Goal: Transaction & Acquisition: Purchase product/service

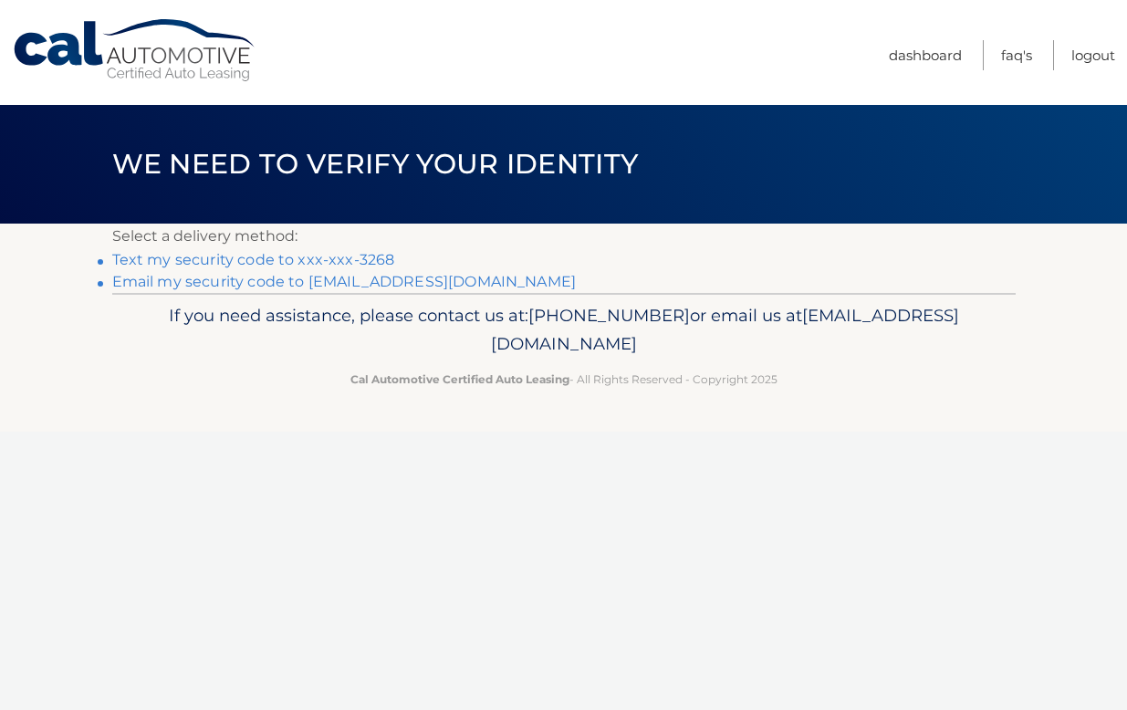
click at [348, 255] on link "Text my security code to xxx-xxx-3268" at bounding box center [253, 259] width 283 height 17
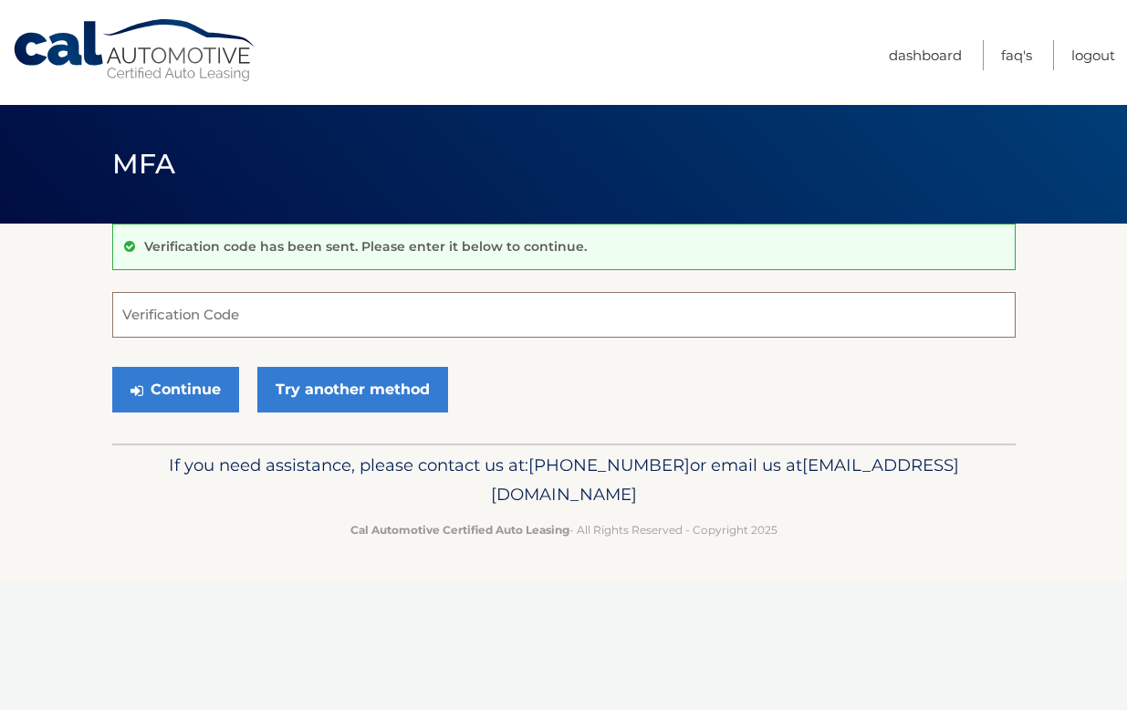
click at [307, 312] on input "Verification Code" at bounding box center [563, 315] width 903 height 46
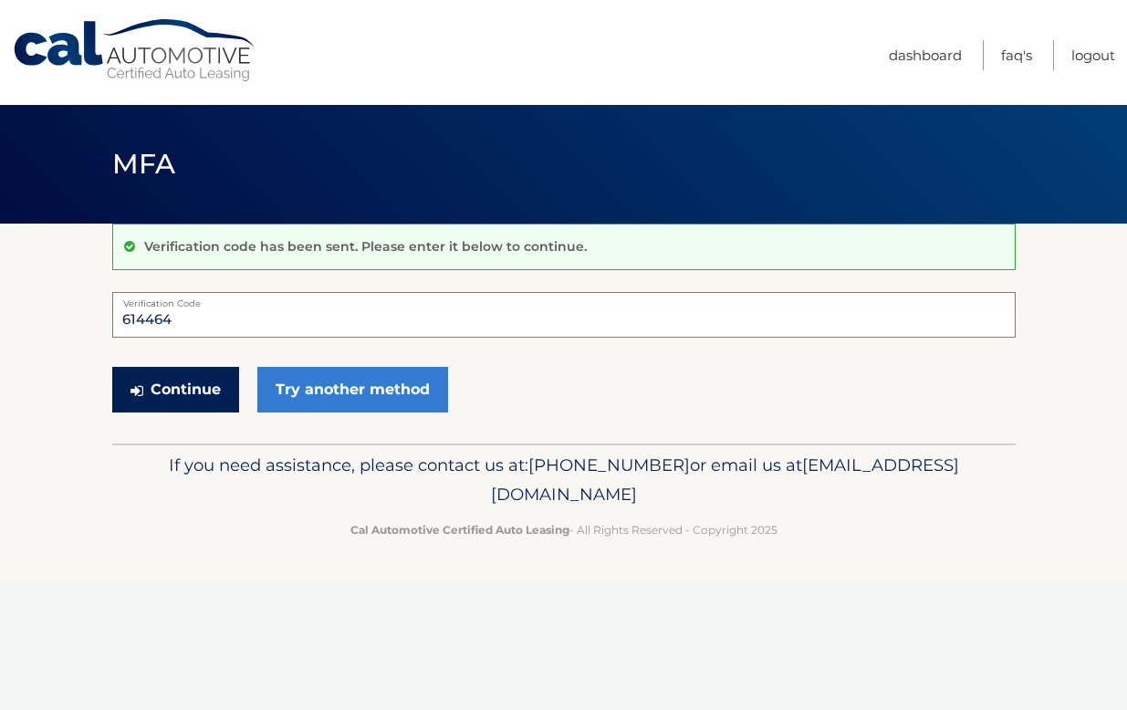
type input "614464"
click at [202, 395] on button "Continue" at bounding box center [175, 390] width 127 height 46
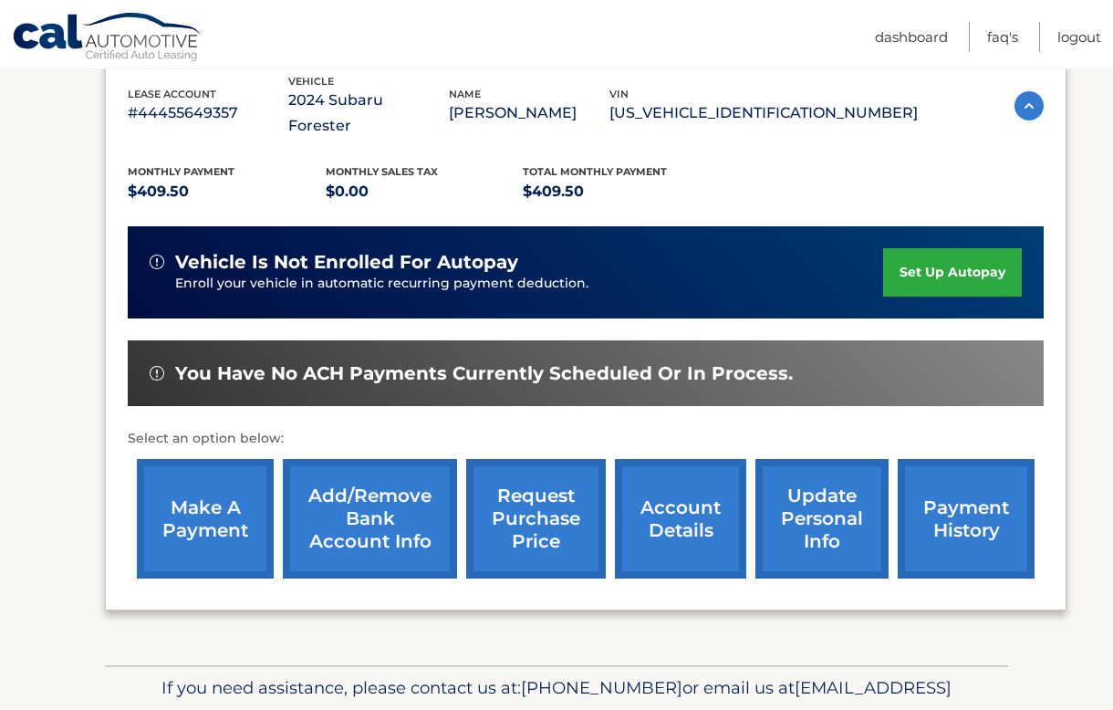
scroll to position [354, 0]
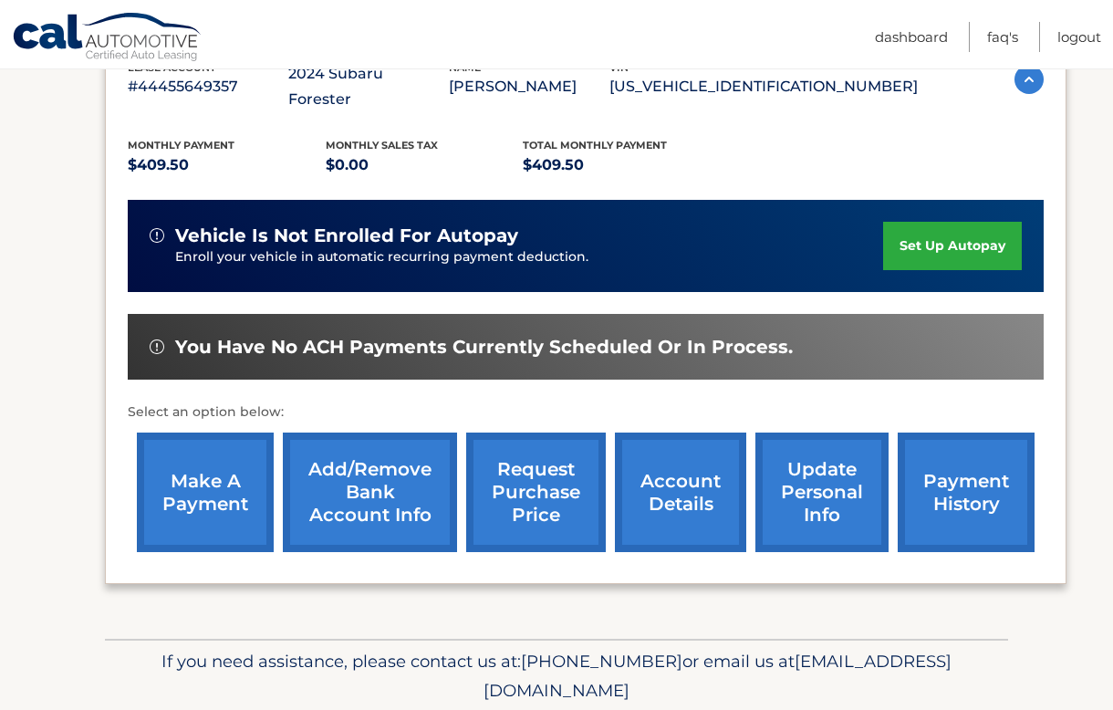
click at [204, 463] on link "make a payment" at bounding box center [205, 492] width 137 height 120
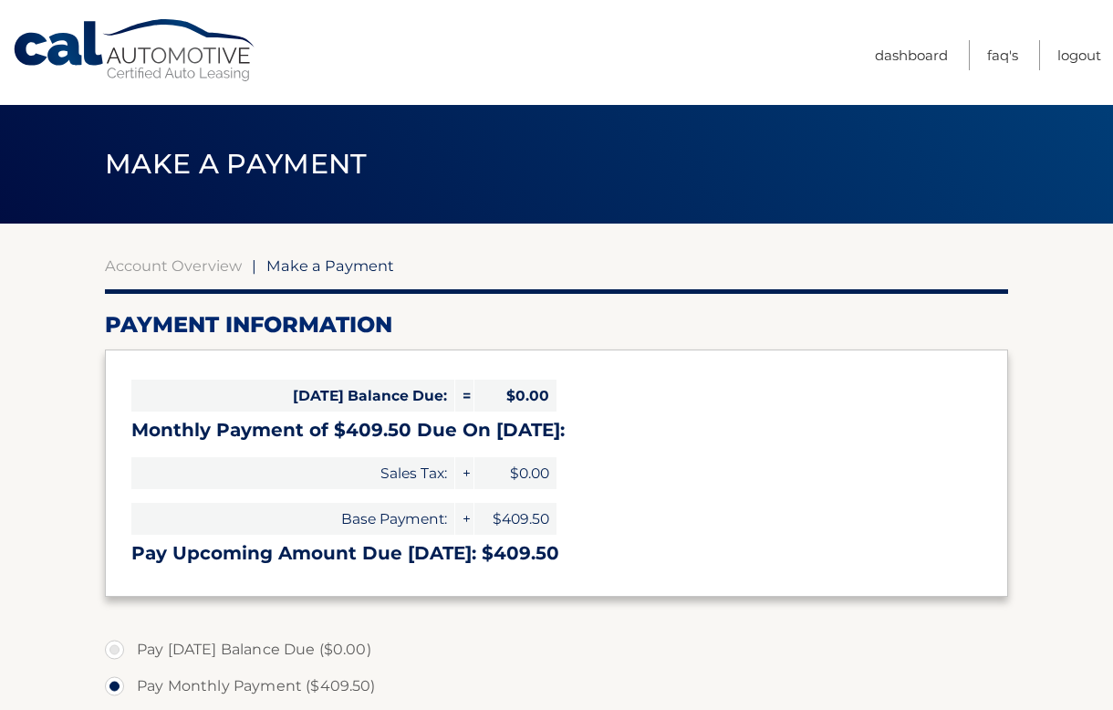
select select "NjI3NzQyNGYtNTAwZi00M2QxLWI2OWQtYmFhYmM5ZWJjMjI4"
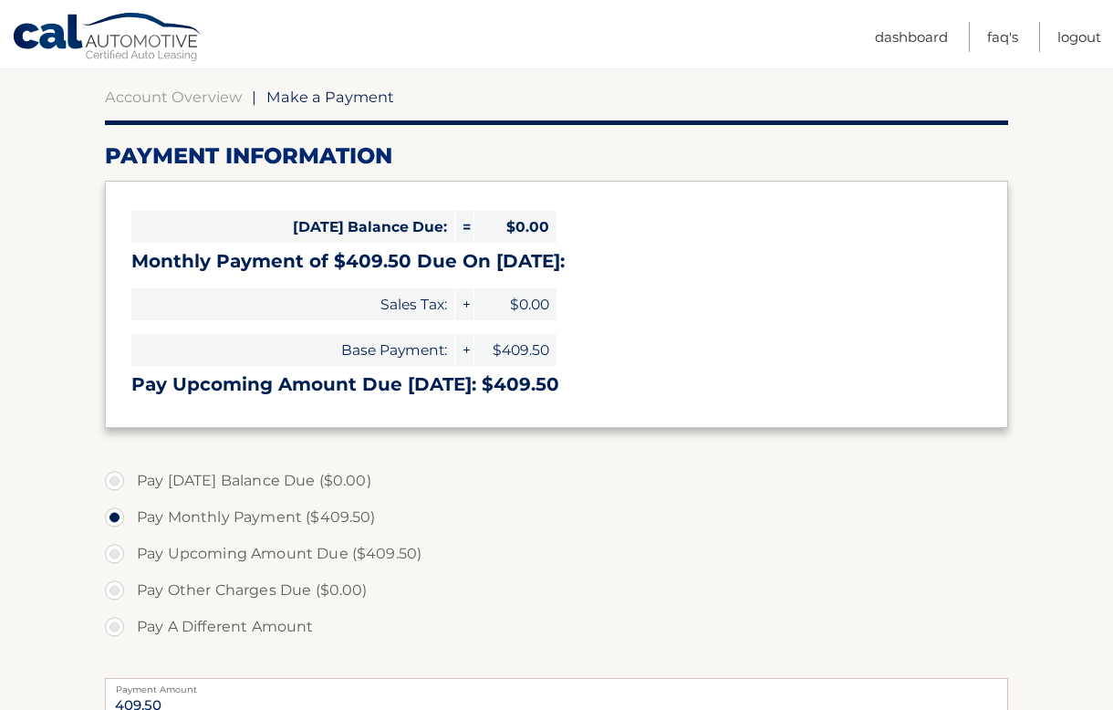
scroll to position [178, 0]
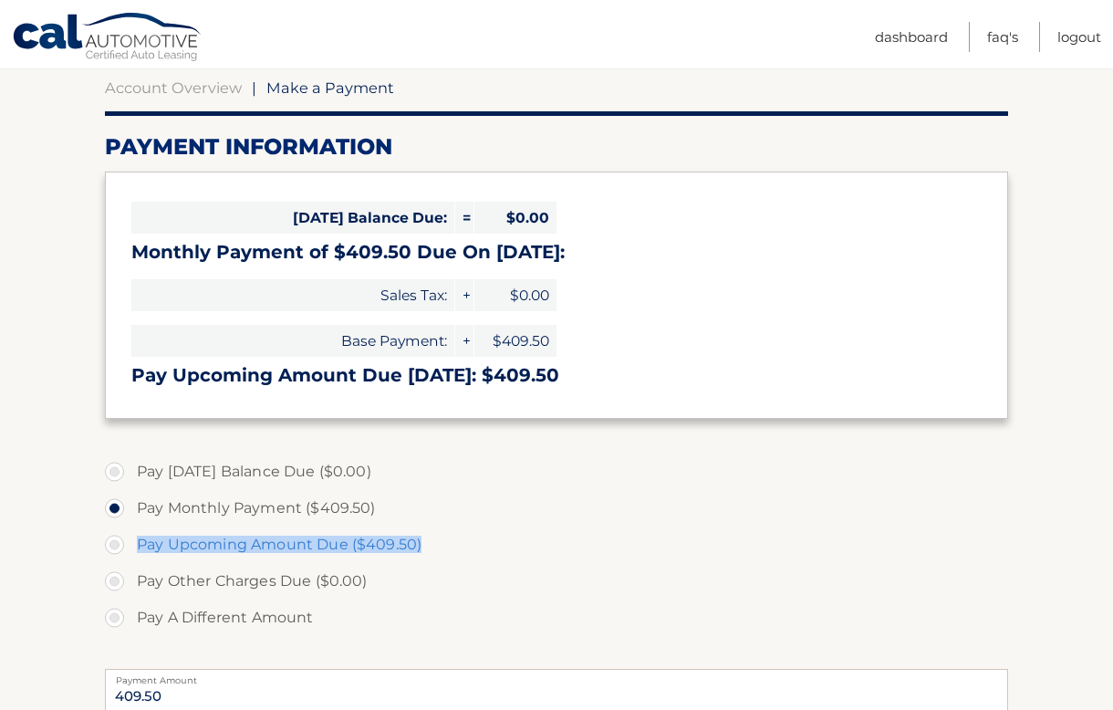
click at [120, 544] on label "Pay Upcoming Amount Due ($409.50)" at bounding box center [556, 544] width 903 height 36
click at [116, 546] on label "Pay Upcoming Amount Due ($409.50)" at bounding box center [556, 544] width 903 height 36
click at [116, 546] on input "Pay Upcoming Amount Due ($409.50)" at bounding box center [121, 540] width 18 height 29
radio input "true"
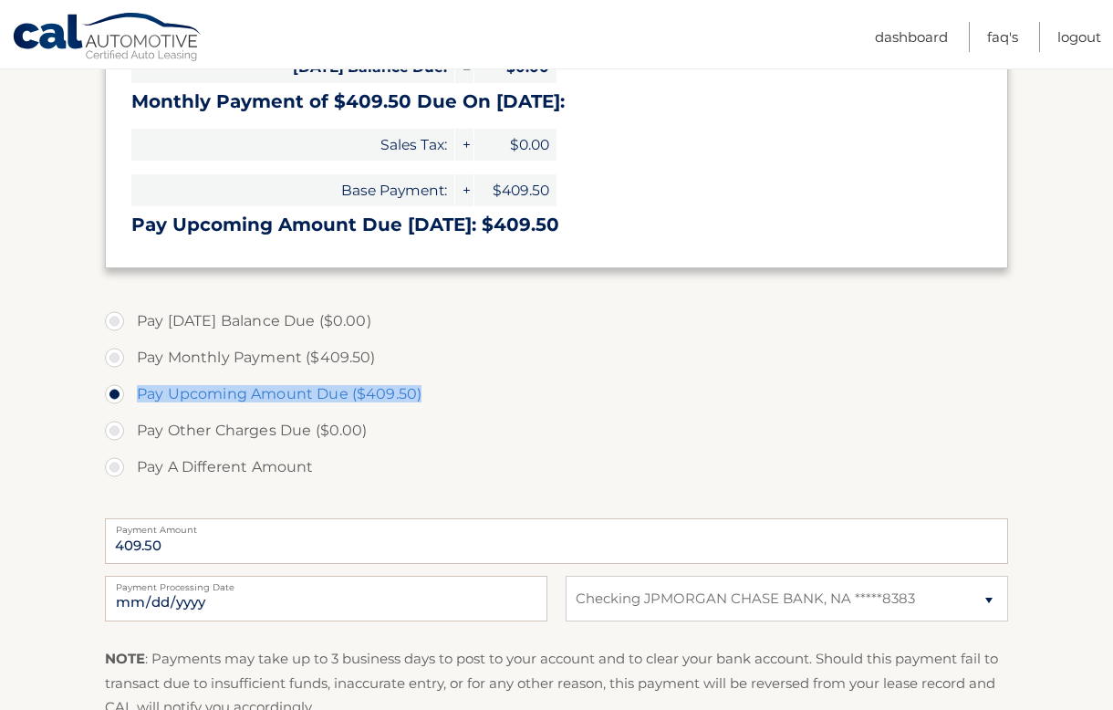
scroll to position [334, 0]
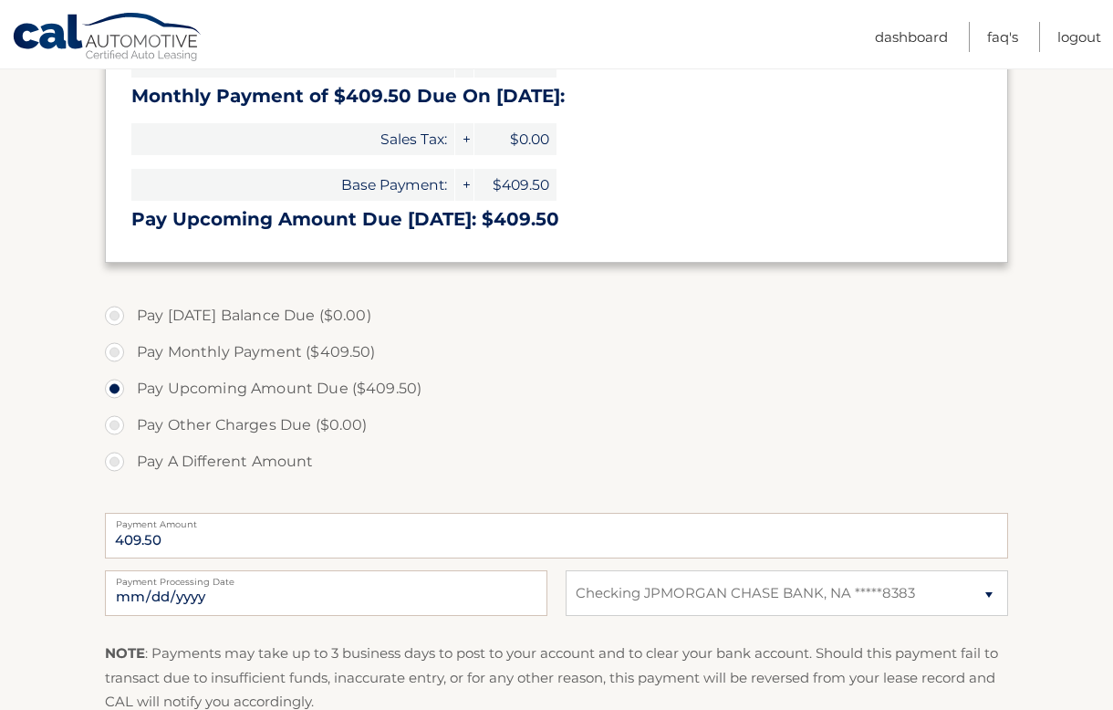
click at [120, 350] on label "Pay Monthly Payment ($409.50)" at bounding box center [556, 352] width 903 height 36
click at [120, 350] on input "Pay Monthly Payment ($409.50)" at bounding box center [121, 348] width 18 height 29
radio input "true"
click at [117, 388] on label "Pay Upcoming Amount Due ($409.50)" at bounding box center [556, 388] width 903 height 36
click at [117, 388] on input "Pay Upcoming Amount Due ($409.50)" at bounding box center [121, 384] width 18 height 29
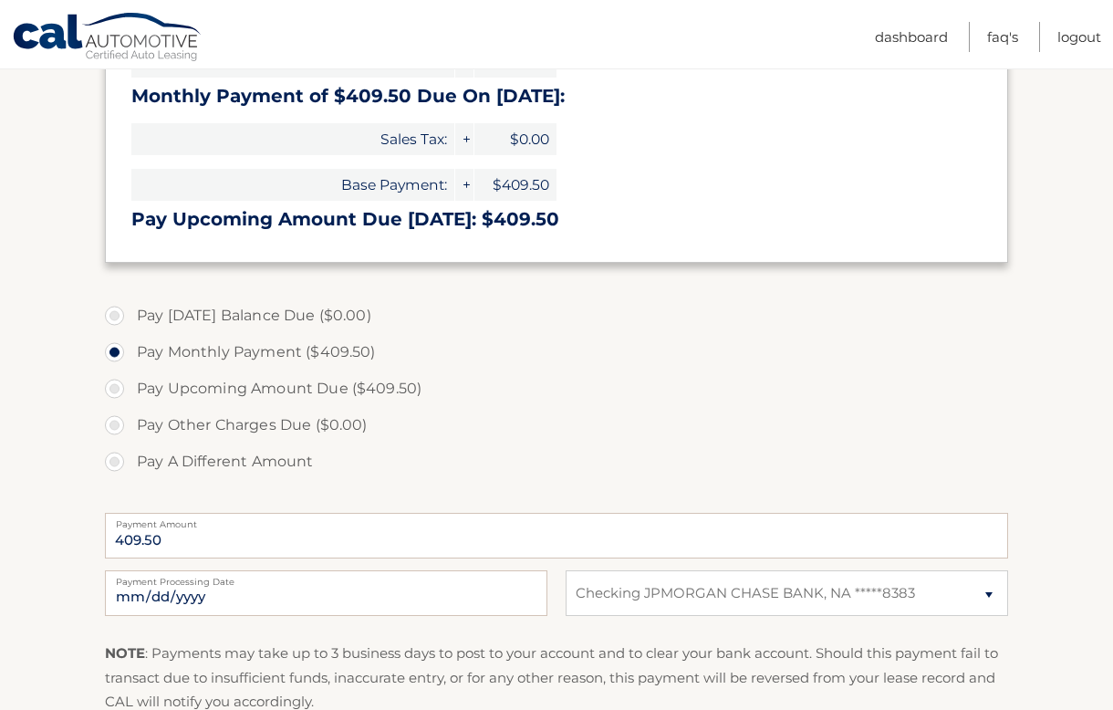
radio input "true"
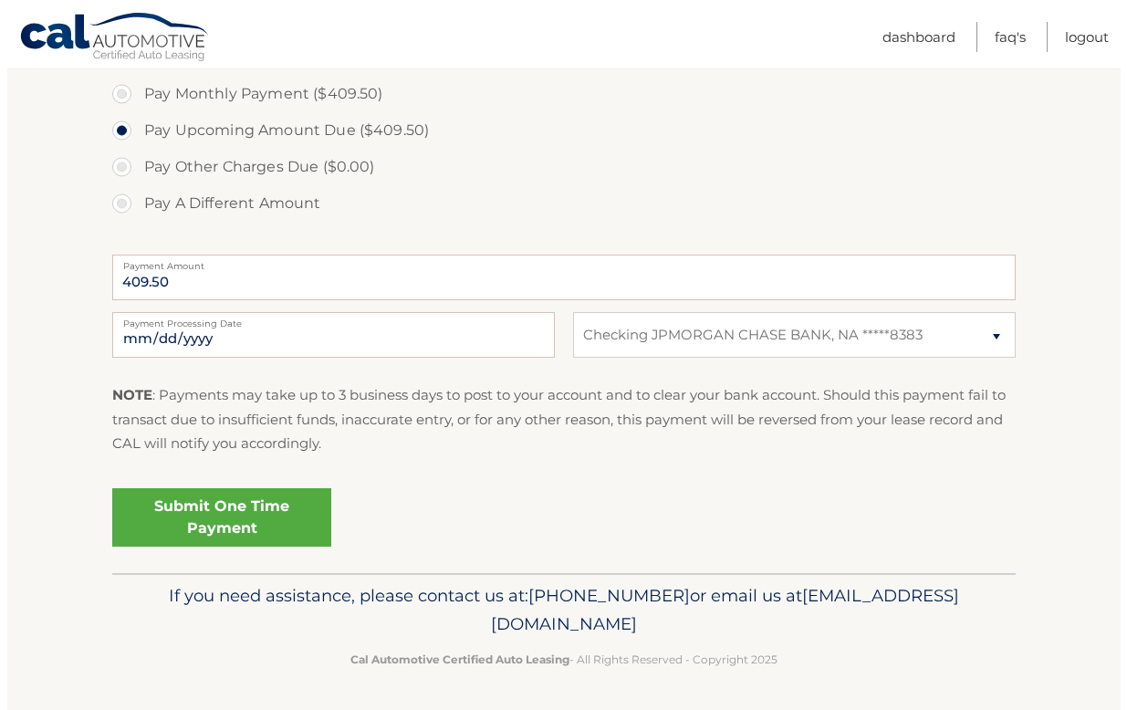
scroll to position [594, 0]
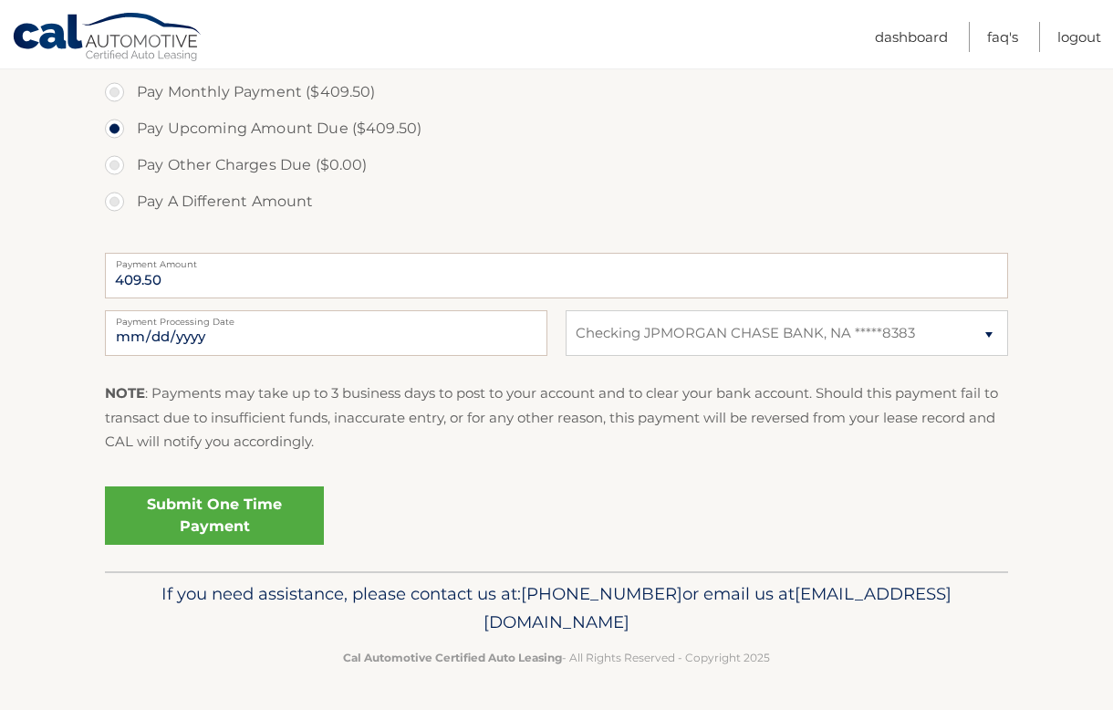
click at [223, 513] on link "Submit One Time Payment" at bounding box center [214, 515] width 219 height 58
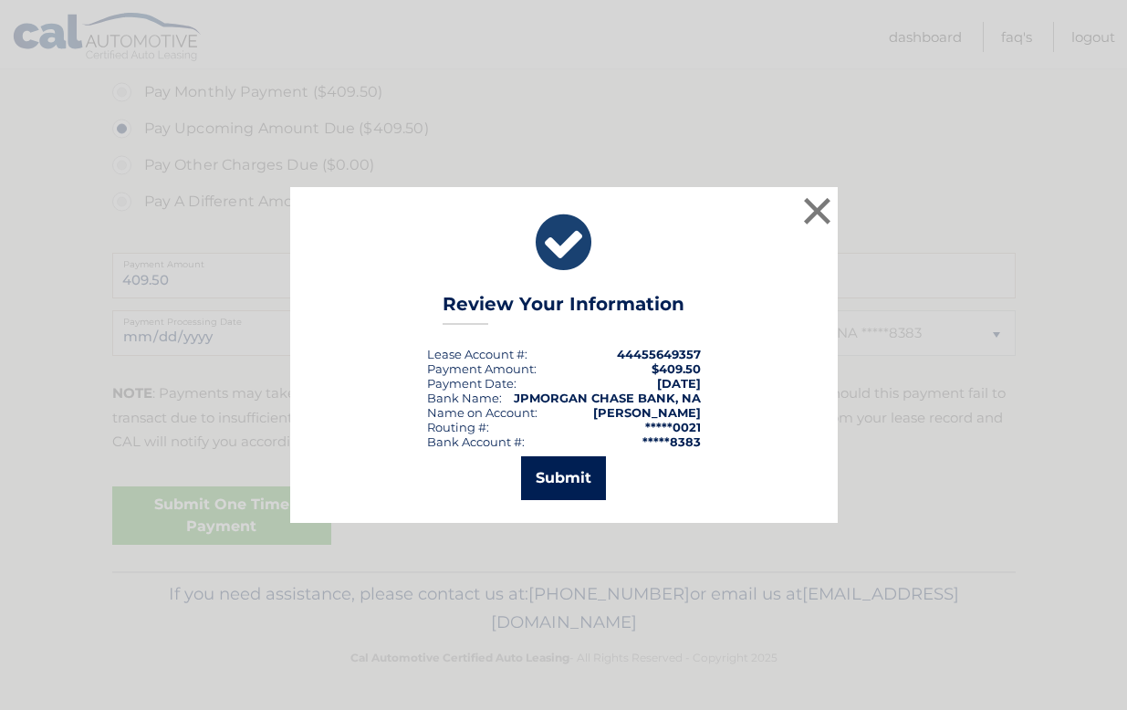
click at [550, 485] on button "Submit" at bounding box center [563, 478] width 85 height 44
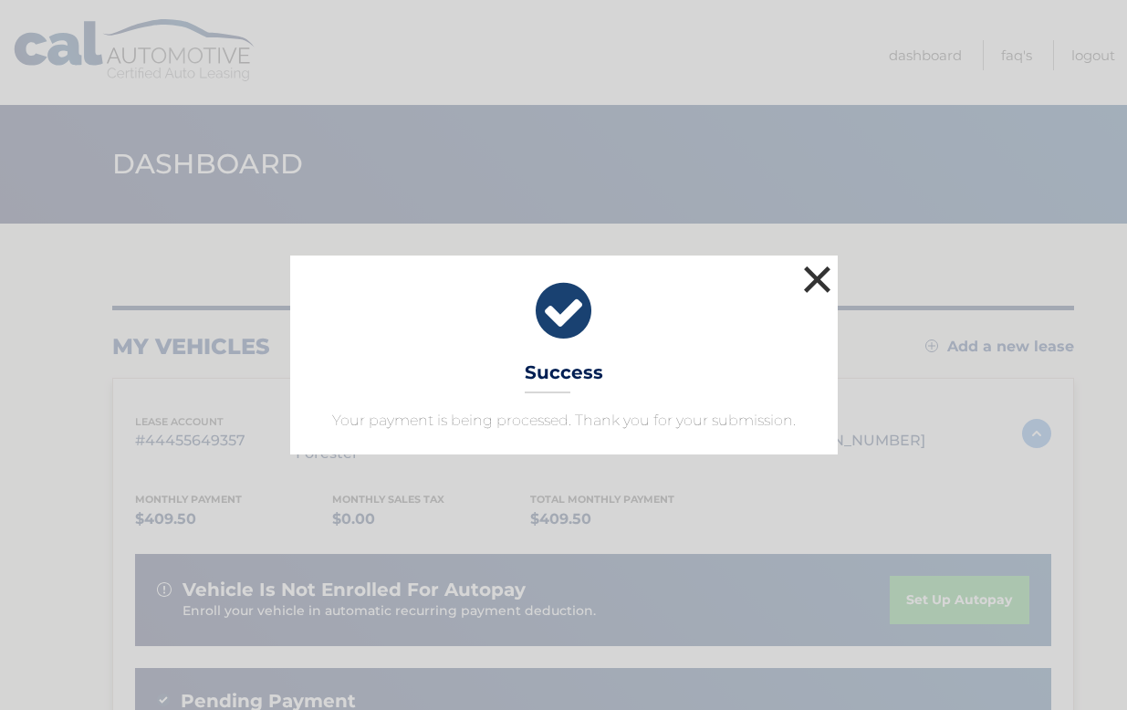
click at [816, 272] on button "×" at bounding box center [817, 279] width 36 height 36
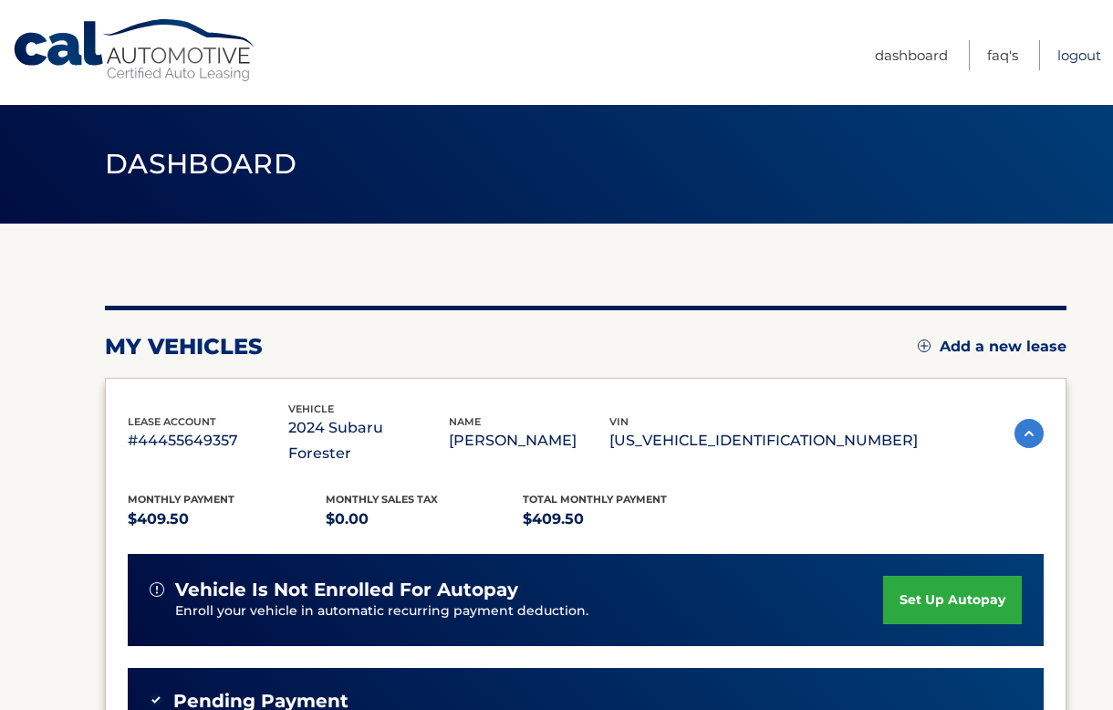
click at [1067, 58] on link "Logout" at bounding box center [1079, 55] width 44 height 30
